Goal: Information Seeking & Learning: Learn about a topic

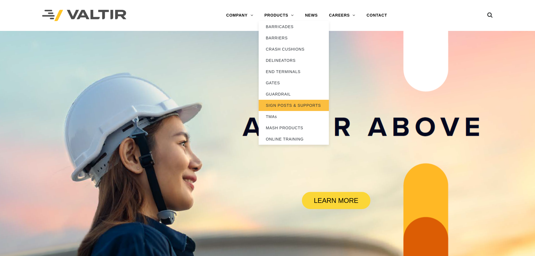
click at [281, 106] on link "SIGN POSTS & SUPPORTS" at bounding box center [294, 105] width 70 height 11
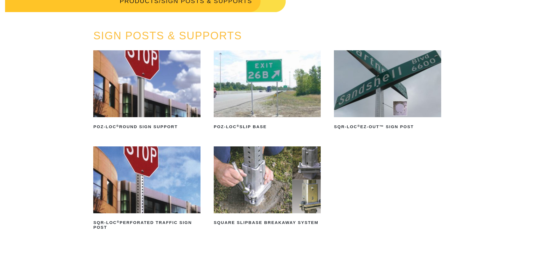
scroll to position [28, 0]
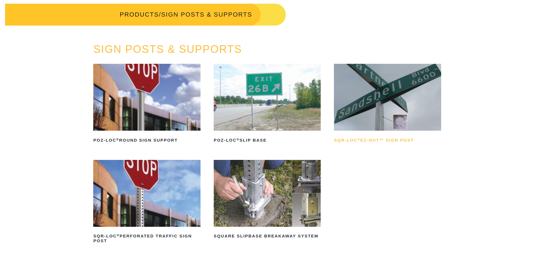
click at [370, 140] on h2 "SQR-LOC ® EZ-Out™ Sign Post" at bounding box center [387, 140] width 107 height 9
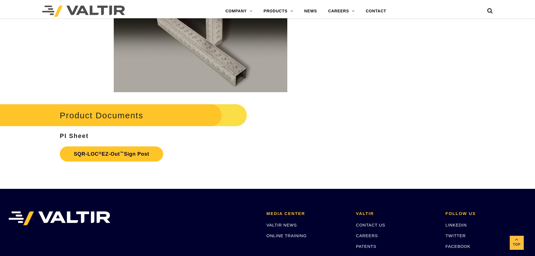
scroll to position [899, 0]
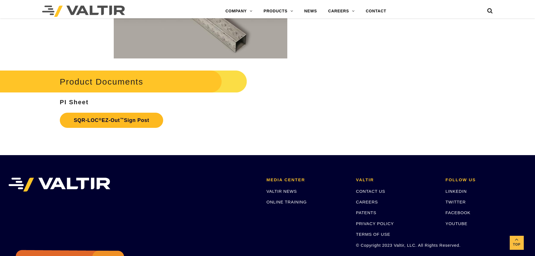
click at [122, 121] on sup "™" at bounding box center [122, 119] width 4 height 4
